Goal: Task Accomplishment & Management: Use online tool/utility

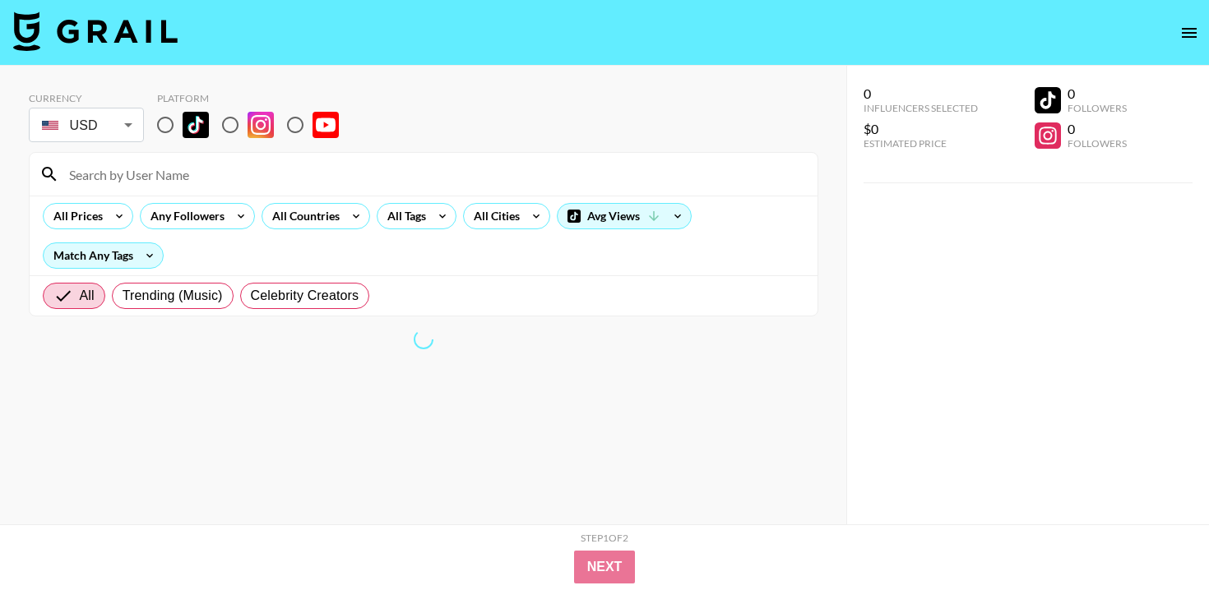
click at [235, 128] on input "radio" at bounding box center [230, 125] width 35 height 35
radio input "true"
click at [226, 127] on input "radio" at bounding box center [230, 125] width 35 height 35
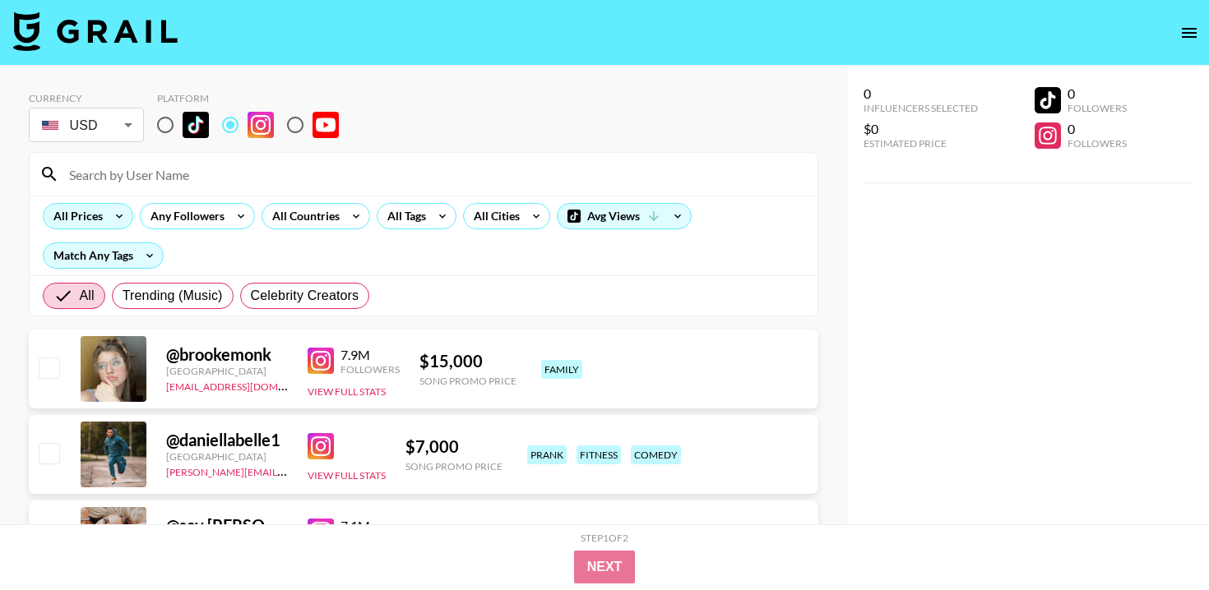
click at [114, 220] on icon at bounding box center [119, 216] width 26 height 25
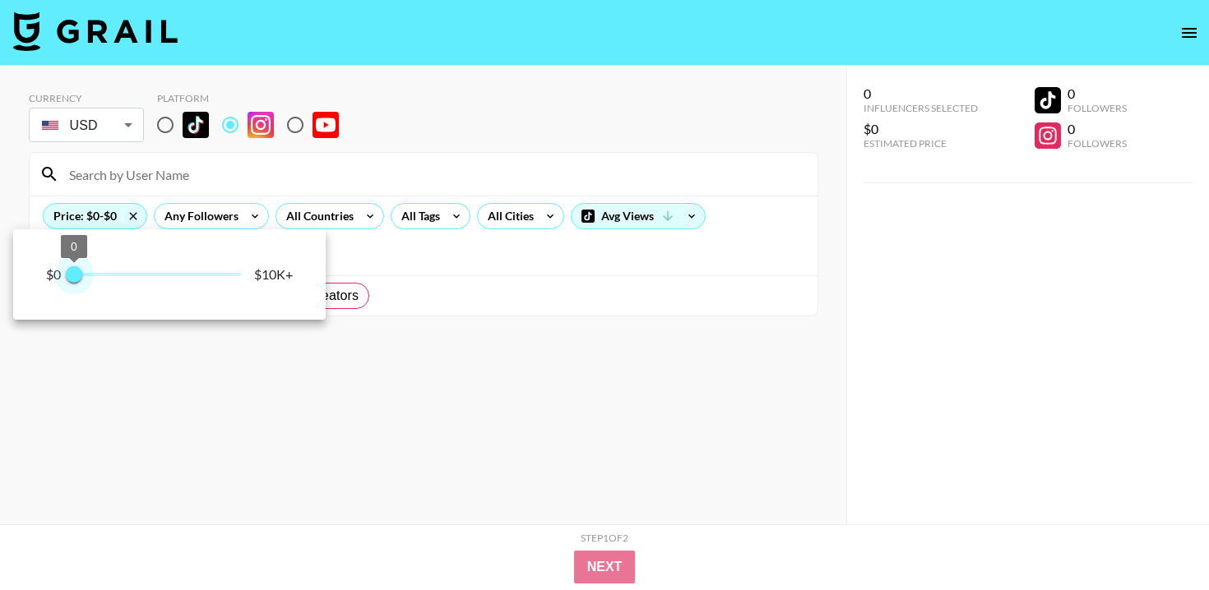
type input "250"
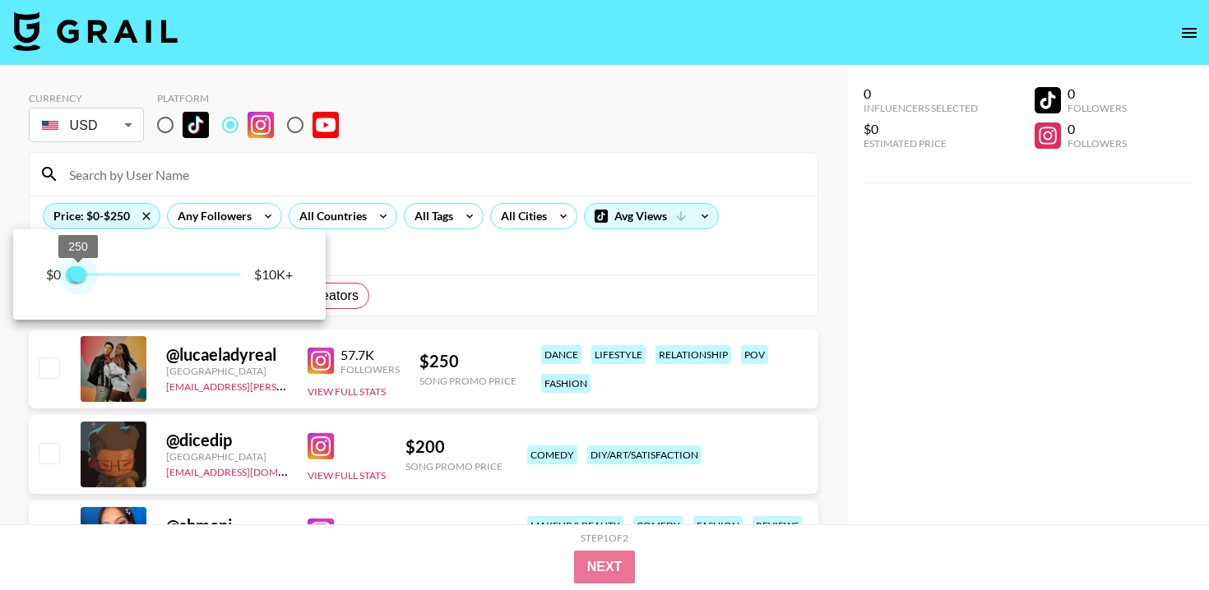
drag, startPoint x: 234, startPoint y: 277, endPoint x: 81, endPoint y: 273, distance: 153.8
click at [81, 273] on span "250" at bounding box center [78, 274] width 16 height 16
click at [477, 298] on div at bounding box center [604, 295] width 1209 height 590
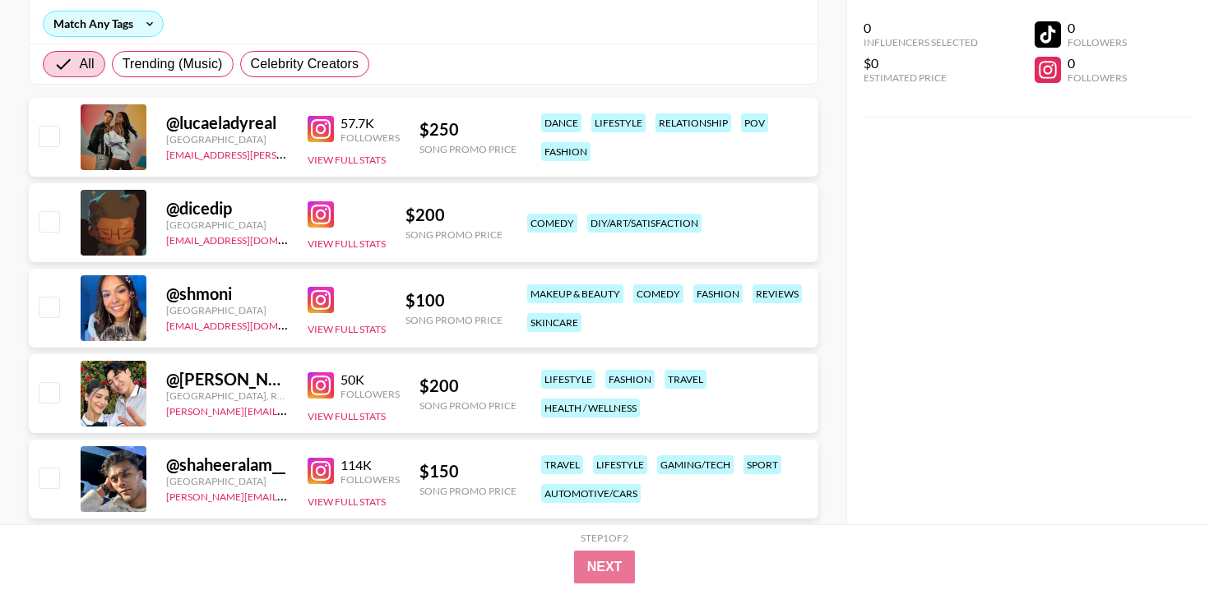
scroll to position [244, 0]
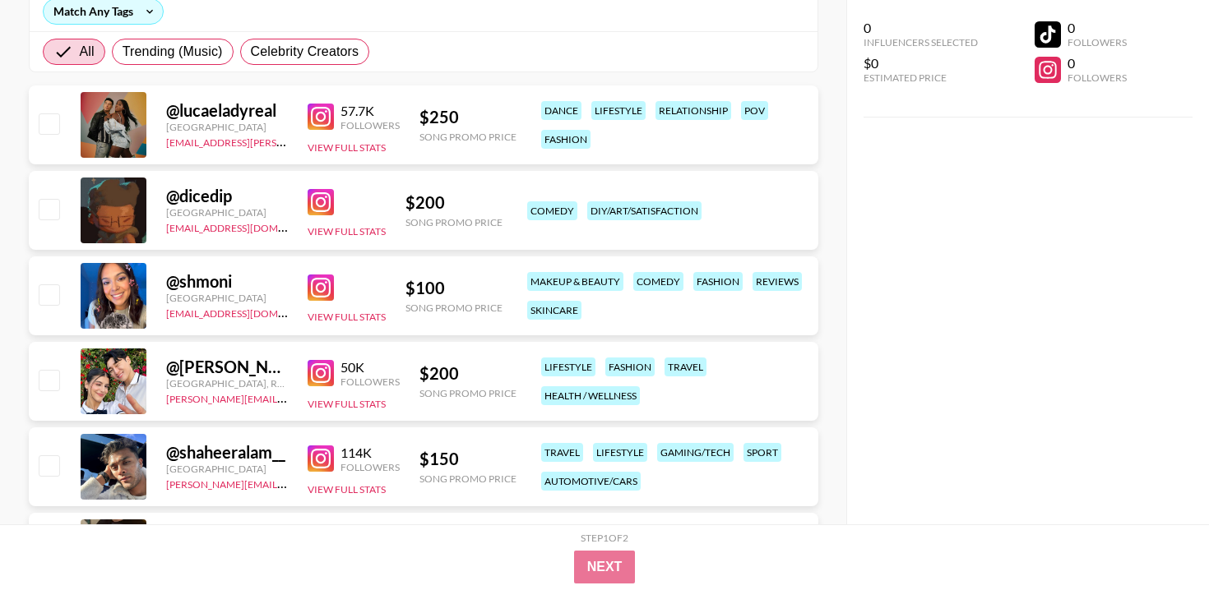
click at [318, 291] on img at bounding box center [320, 288] width 26 height 26
click at [325, 293] on img at bounding box center [320, 288] width 26 height 26
